Goal: Task Accomplishment & Management: Manage account settings

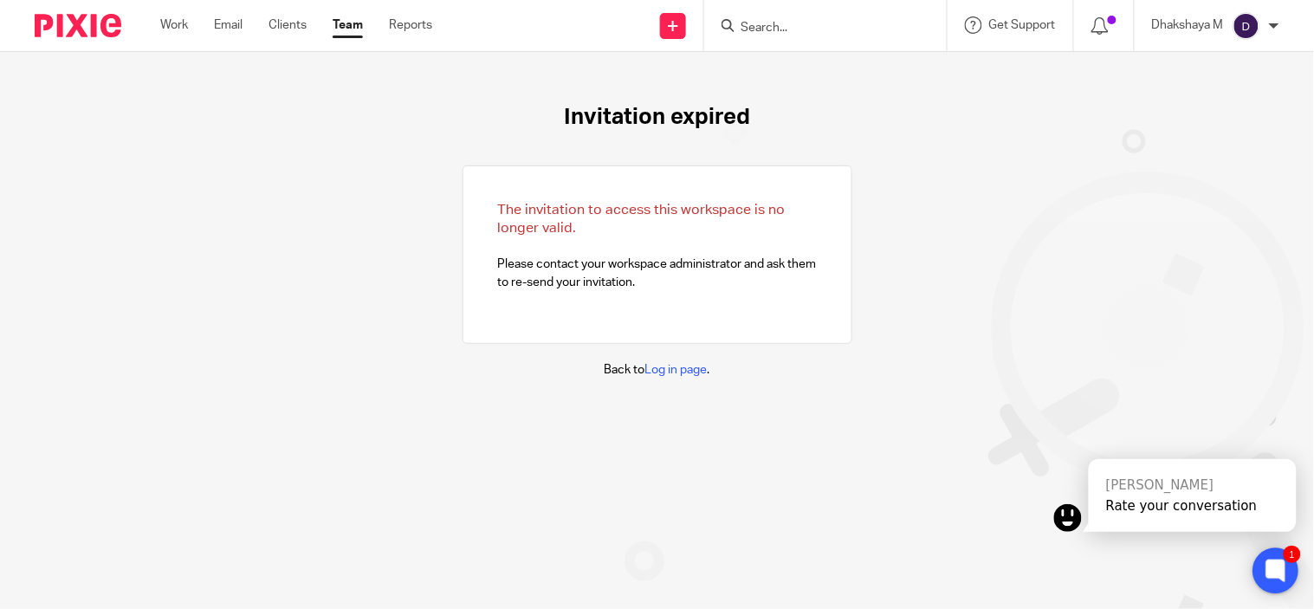
click at [1263, 555] on div at bounding box center [1277, 571] width 46 height 46
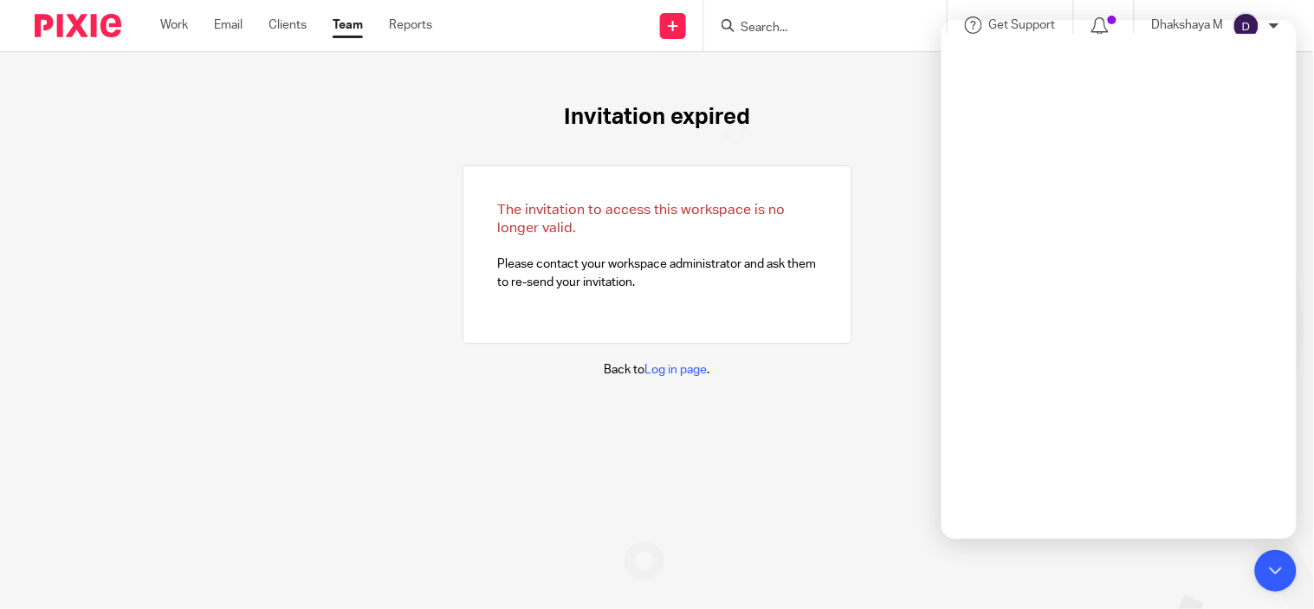
click at [872, 332] on div "Invitation expired The invitation to access this workspace is no longer valid. …" at bounding box center [657, 241] width 1314 height 379
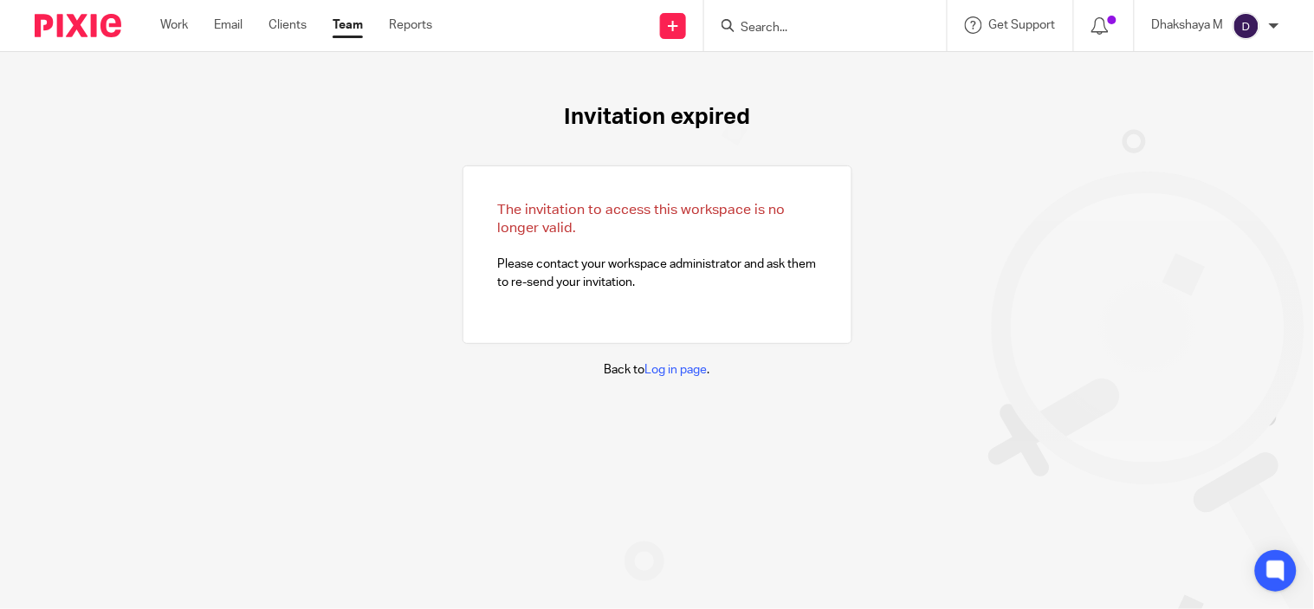
click at [1232, 26] on div "Dhakshaya M" at bounding box center [1215, 26] width 127 height 28
click at [1209, 95] on span "Email integration" at bounding box center [1226, 94] width 90 height 12
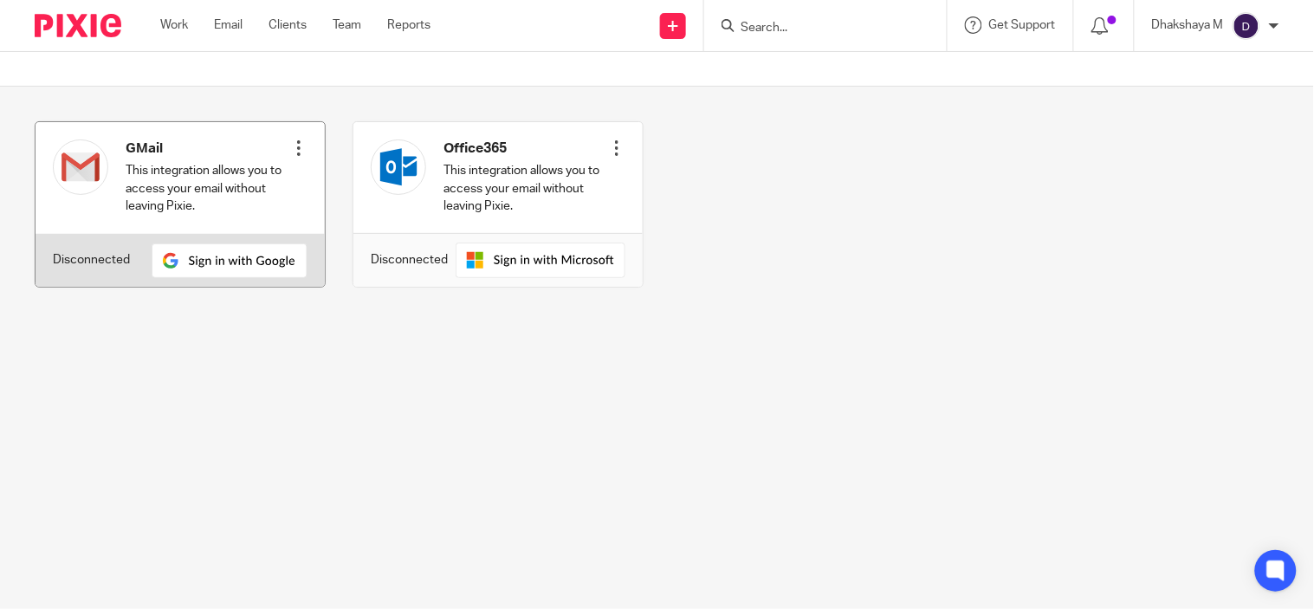
click at [290, 157] on div "Connect" at bounding box center [298, 178] width 17 height 94
click at [296, 148] on div at bounding box center [298, 147] width 17 height 17
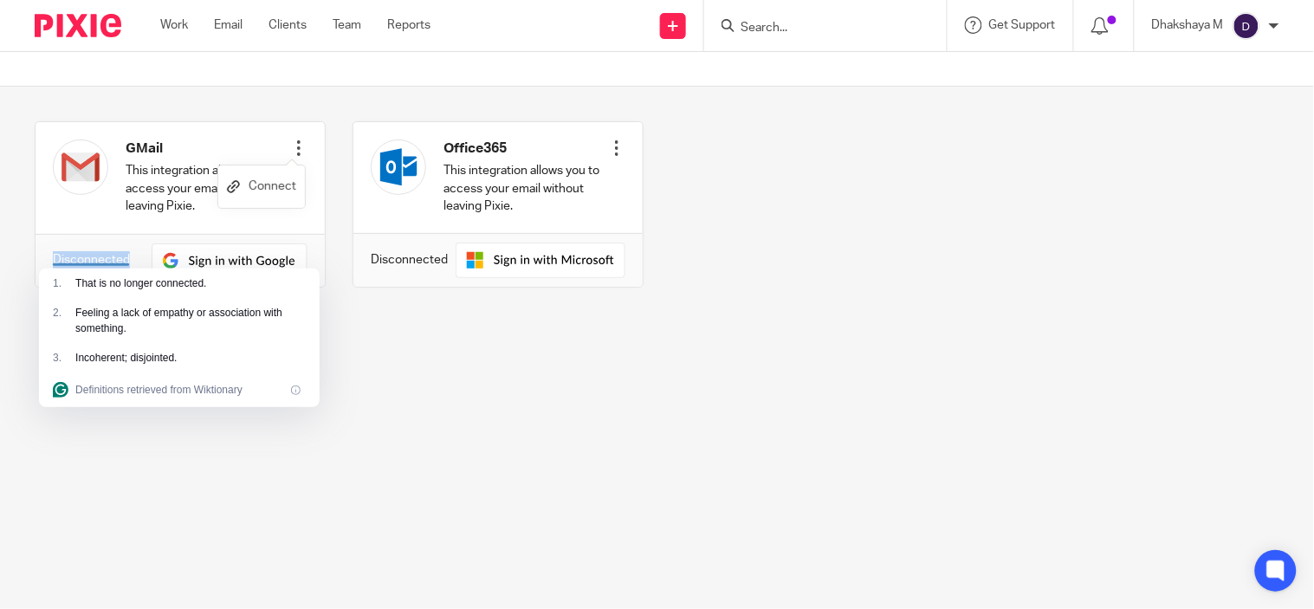
click at [287, 175] on link "Connect" at bounding box center [261, 186] width 69 height 25
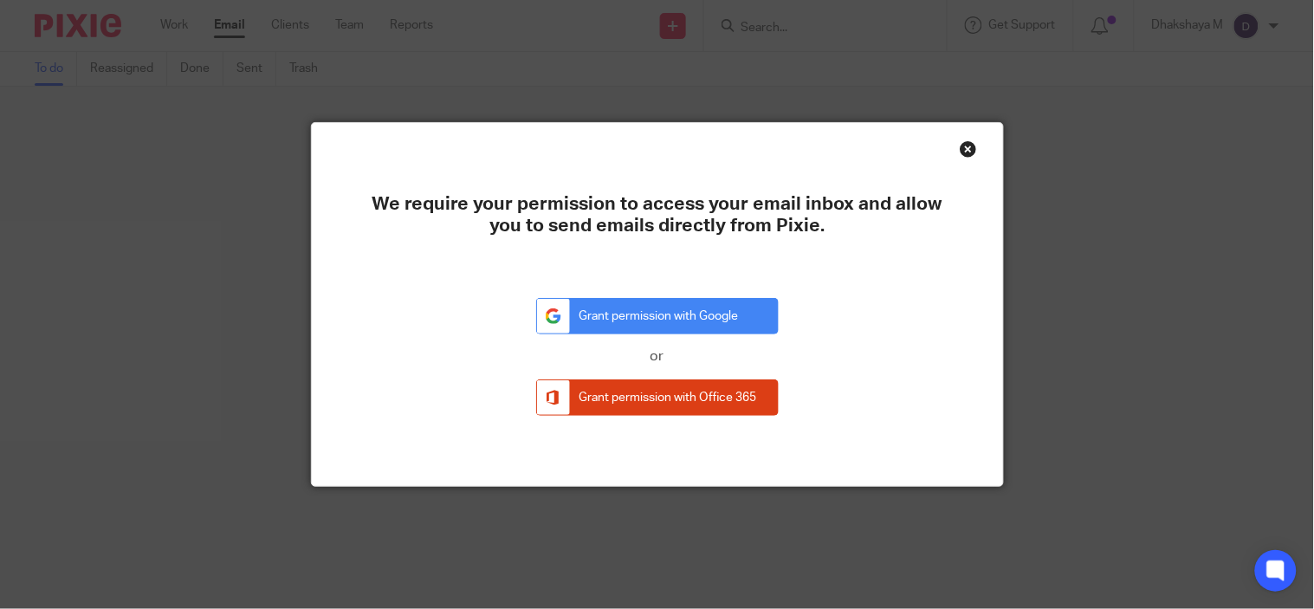
click at [960, 145] on div "Close this dialog window" at bounding box center [968, 148] width 17 height 17
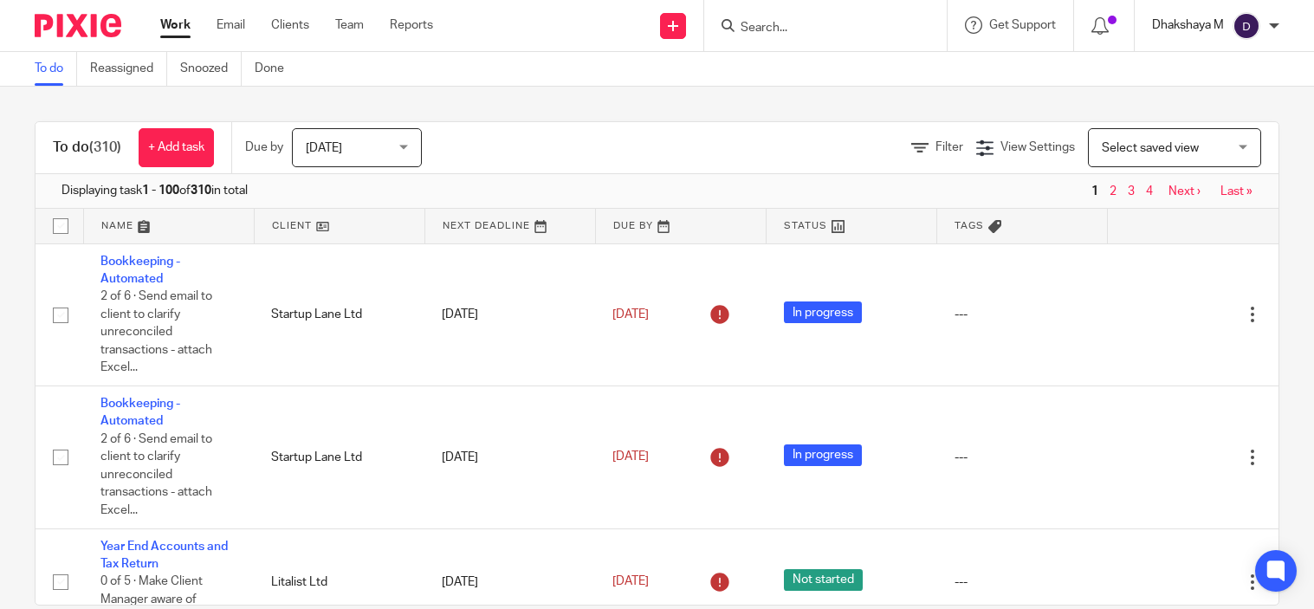
click at [1197, 22] on p "Dhakshaya M" at bounding box center [1188, 24] width 72 height 17
click at [1215, 35] on div "Dhakshaya M" at bounding box center [1215, 26] width 127 height 28
click at [1219, 89] on span "Email integration" at bounding box center [1226, 94] width 90 height 12
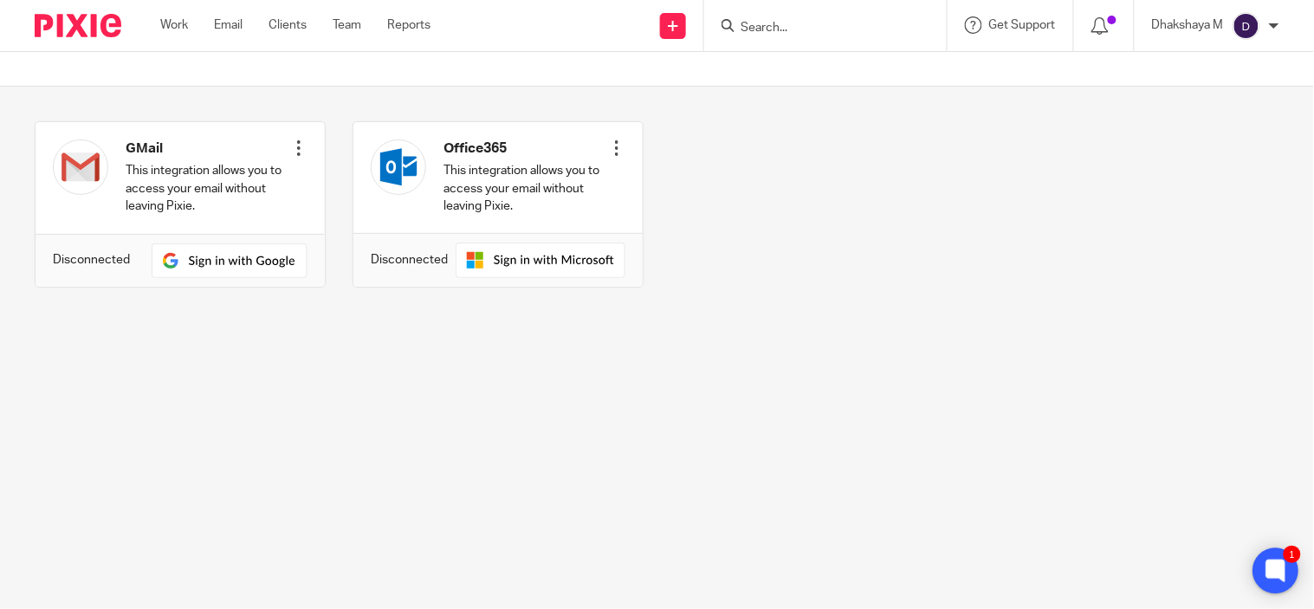
click at [1278, 568] on icon at bounding box center [1275, 570] width 13 height 13
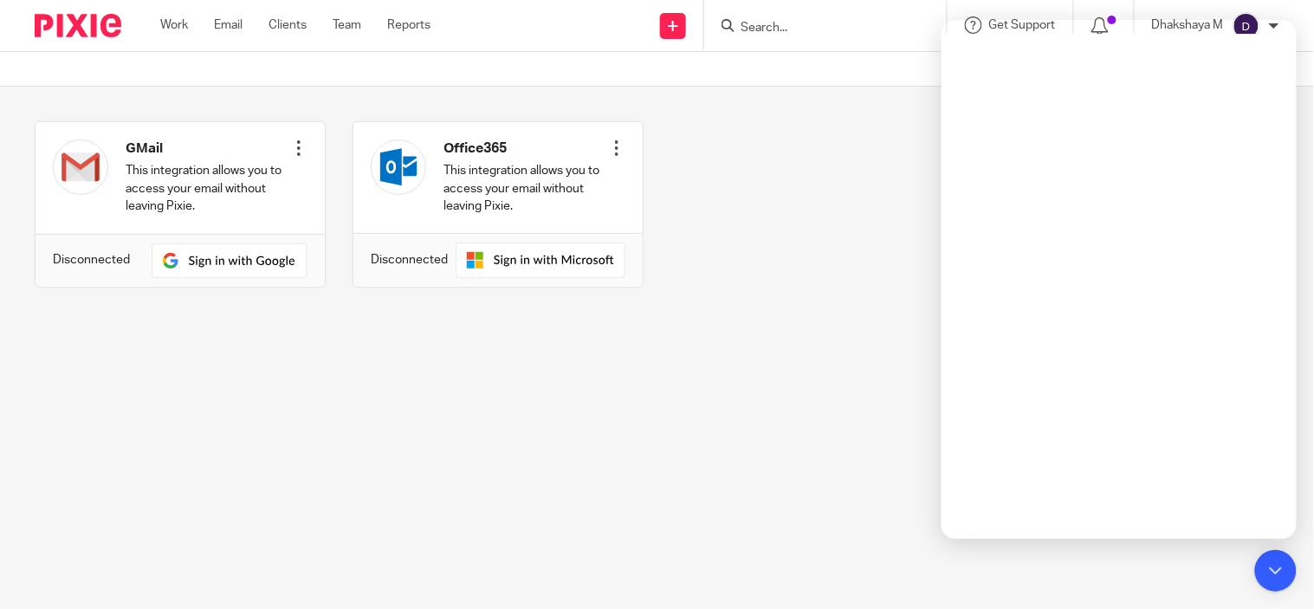
click at [754, 152] on div "GMail This integration allows you to access your email without leaving Pixie. C…" at bounding box center [644, 217] width 1272 height 192
